Goal: Task Accomplishment & Management: Complete application form

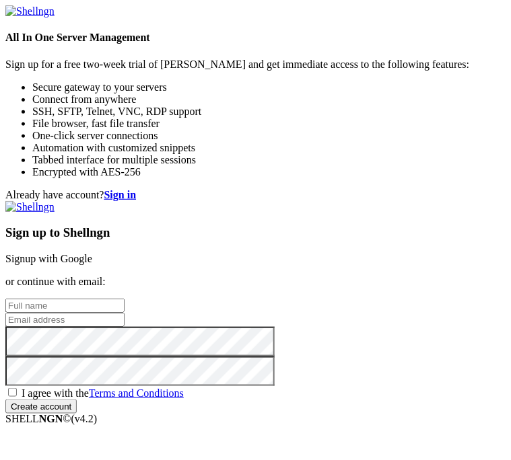
click at [125, 299] on input "text" at bounding box center [64, 306] width 119 height 14
type input "[PERSON_NAME]"
click at [125, 313] on input "email" at bounding box center [64, 320] width 119 height 14
type input "[EMAIL_ADDRESS][DOMAIN_NAME]"
click at [145, 388] on span "I agree with the Terms and Conditions" at bounding box center [103, 393] width 162 height 11
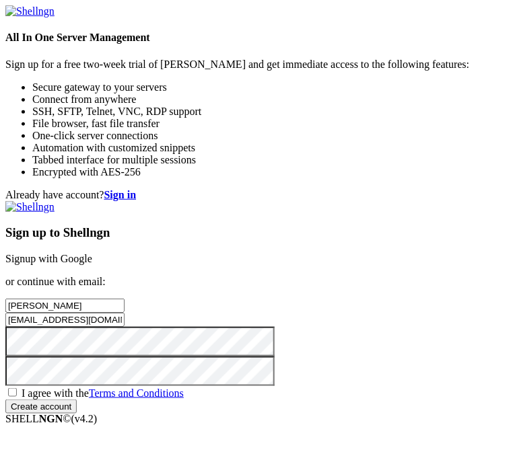
click at [17, 388] on input "I agree with the Terms and Conditions" at bounding box center [12, 392] width 9 height 9
checkbox input "true"
click at [77, 400] on input "Create account" at bounding box center [40, 407] width 71 height 14
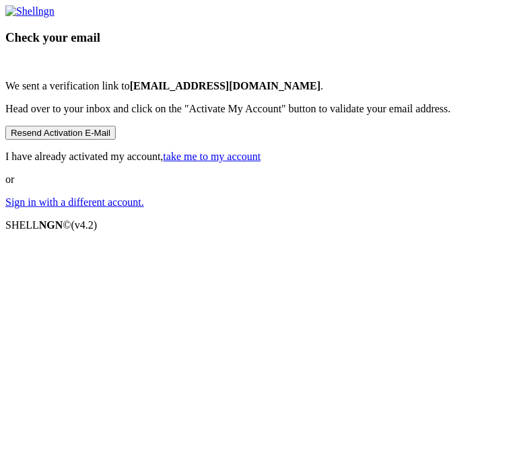
click at [261, 162] on link "take me to my account" at bounding box center [213, 156] width 98 height 11
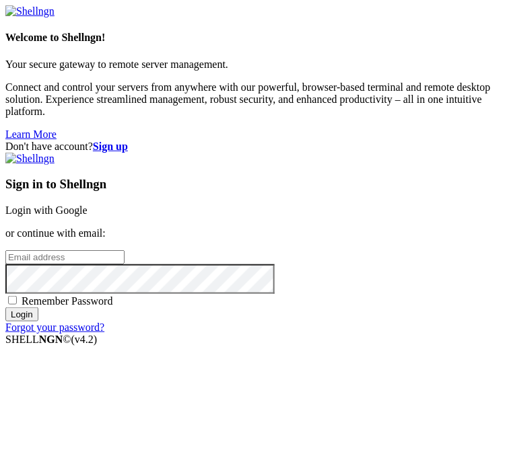
click at [125, 250] on input "email" at bounding box center [64, 257] width 119 height 14
type input "[EMAIL_ADDRESS][DOMAIN_NAME]"
click at [113, 296] on span "Remember Password" at bounding box center [68, 301] width 92 height 11
click at [17, 296] on input "Remember Password" at bounding box center [12, 300] width 9 height 9
checkbox input "true"
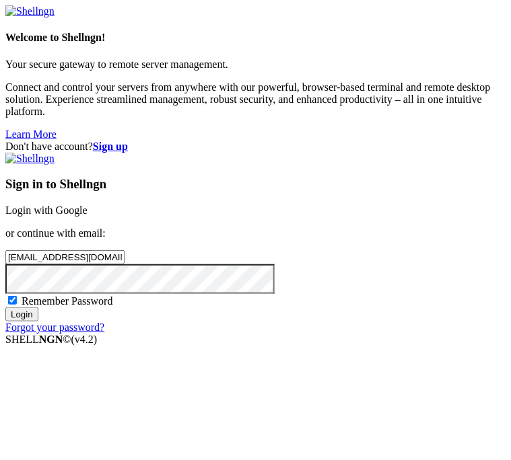
click at [38, 322] on input "Login" at bounding box center [21, 315] width 33 height 14
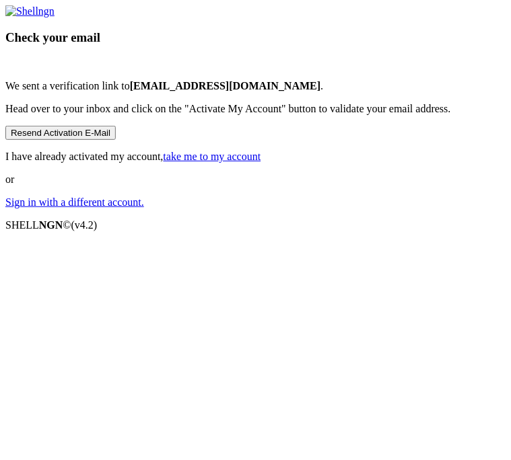
click at [306, 163] on p "I have already activated my account, take me to my account" at bounding box center [255, 157] width 500 height 12
click at [261, 162] on link "take me to my account" at bounding box center [213, 156] width 98 height 11
